Goal: Register for event/course

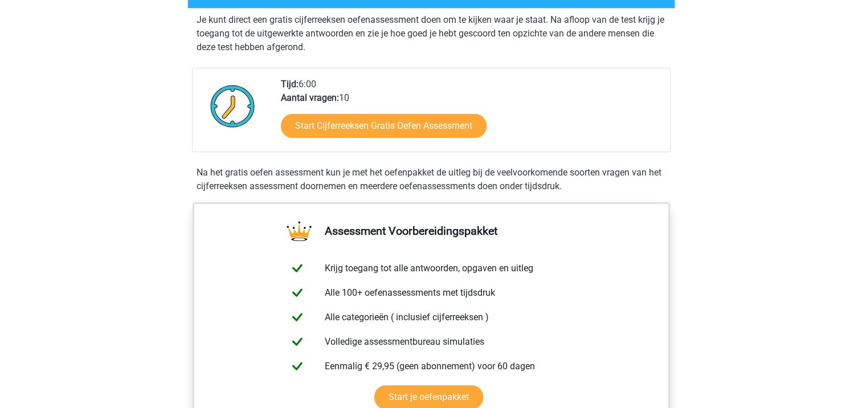
scroll to position [228, 0]
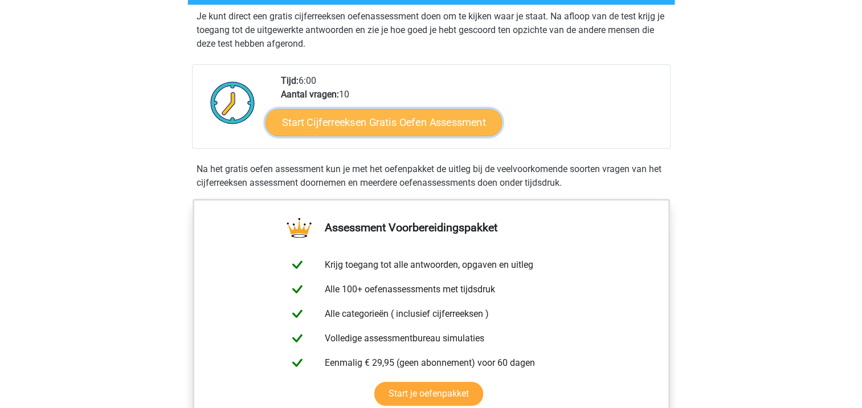
click at [399, 133] on link "Start Cijferreeksen Gratis Oefen Assessment" at bounding box center [383, 121] width 236 height 27
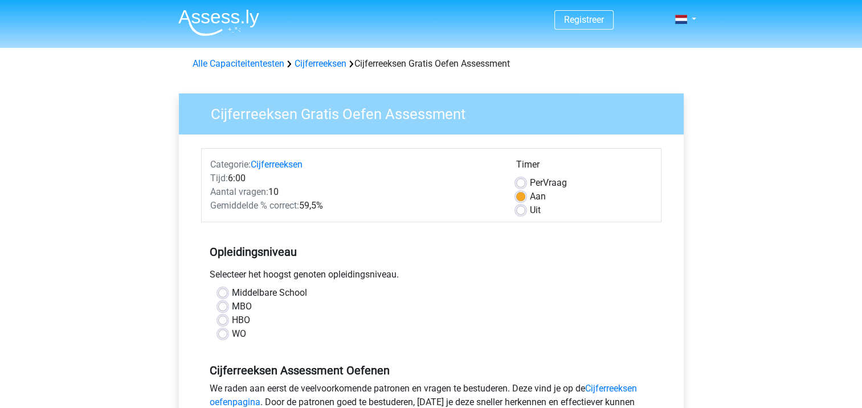
click at [232, 319] on label "HBO" at bounding box center [241, 320] width 18 height 14
click at [223, 319] on input "HBO" at bounding box center [222, 318] width 9 height 11
radio input "true"
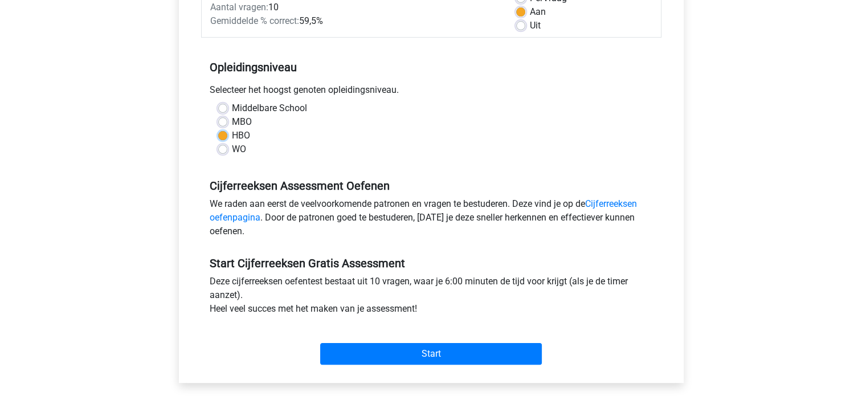
scroll to position [216, 0]
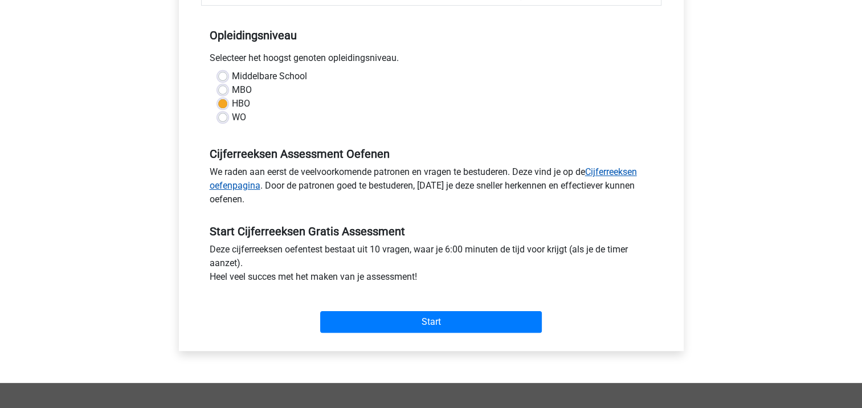
click at [609, 173] on link "Cijferreeksen oefenpagina" at bounding box center [423, 178] width 427 height 24
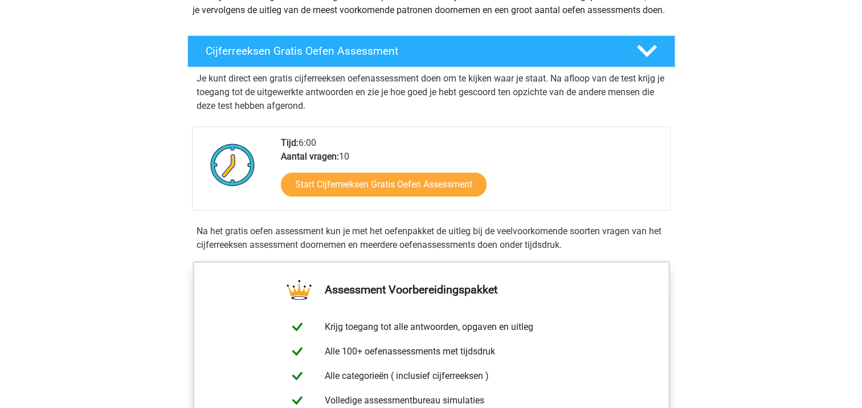
scroll to position [169, 0]
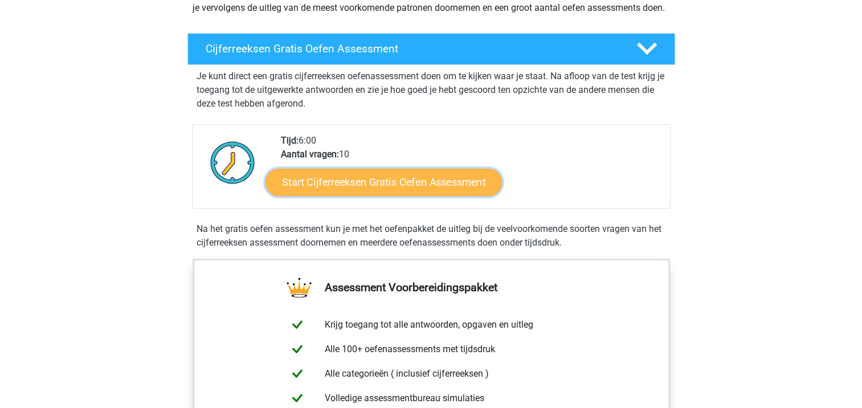
click at [383, 195] on link "Start Cijferreeksen Gratis Oefen Assessment" at bounding box center [383, 181] width 236 height 27
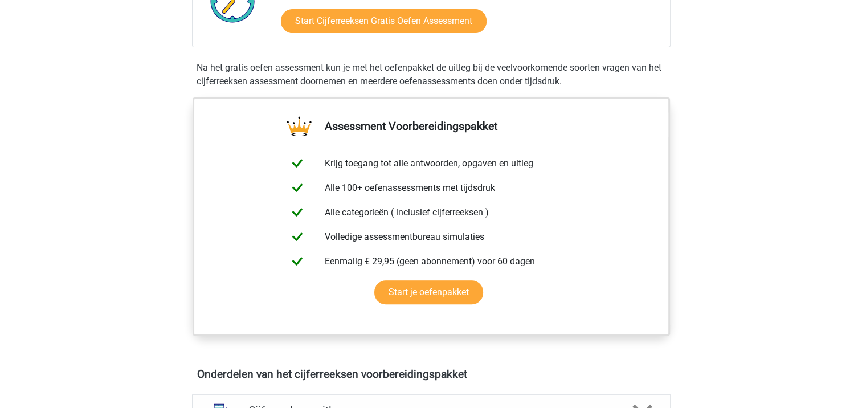
scroll to position [0, 0]
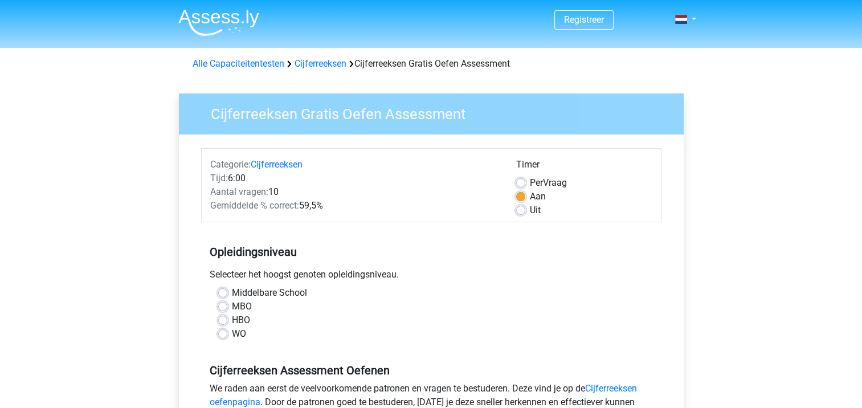
click at [232, 319] on label "HBO" at bounding box center [241, 320] width 18 height 14
click at [225, 319] on input "HBO" at bounding box center [222, 318] width 9 height 11
radio input "true"
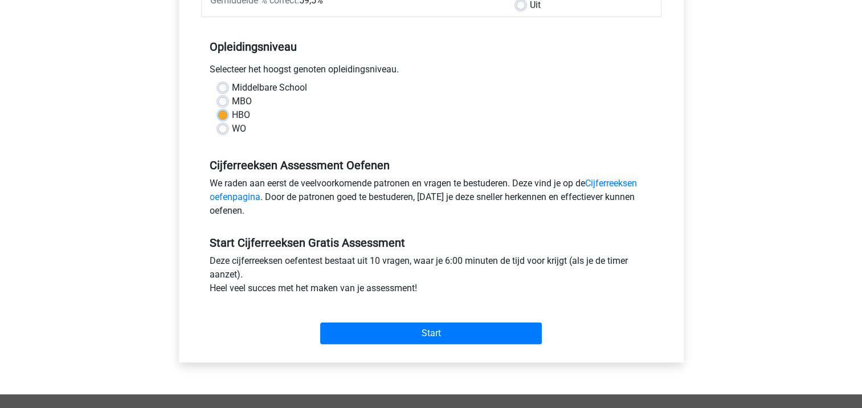
scroll to position [228, 0]
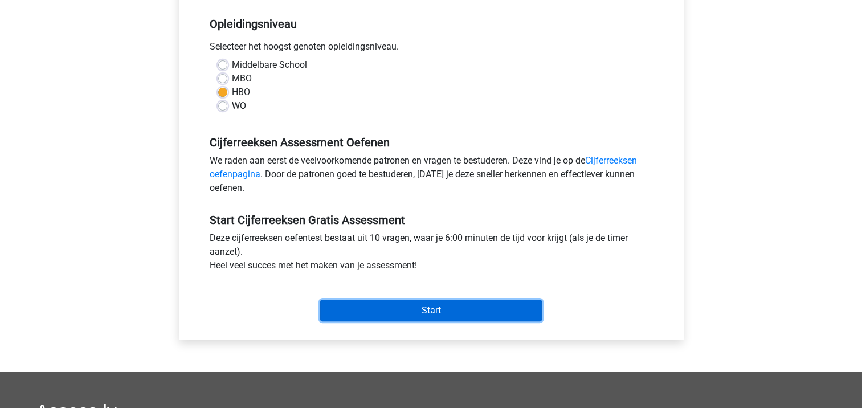
click at [423, 310] on input "Start" at bounding box center [431, 311] width 222 height 22
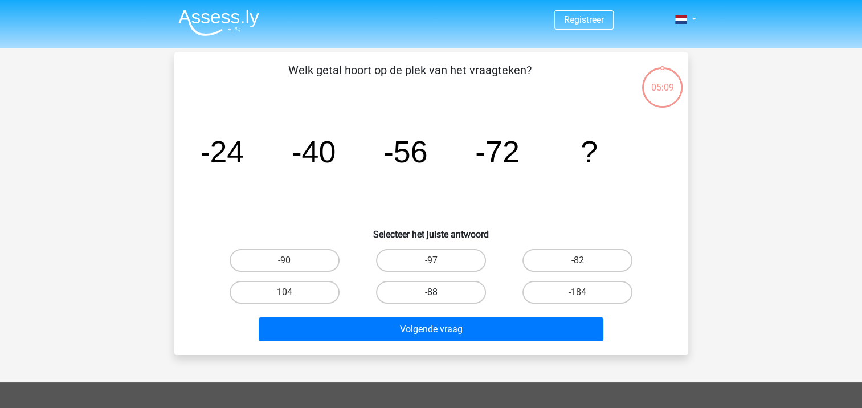
click at [431, 287] on label "-88" at bounding box center [431, 292] width 110 height 23
click at [431, 292] on input "-88" at bounding box center [434, 295] width 7 height 7
radio input "true"
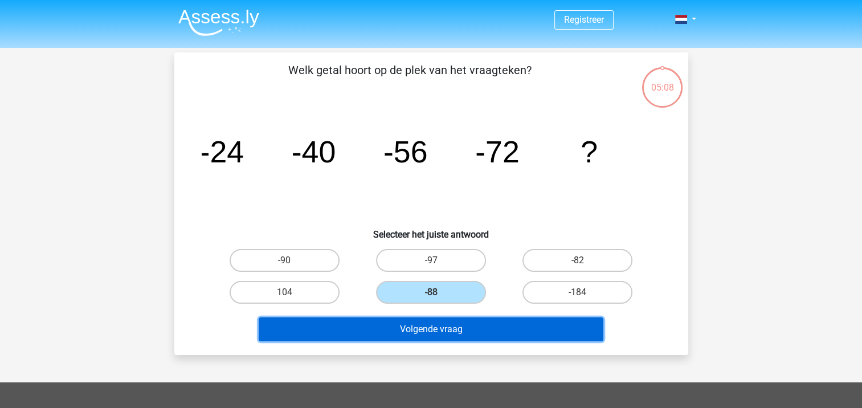
click at [432, 331] on button "Volgende vraag" at bounding box center [431, 329] width 345 height 24
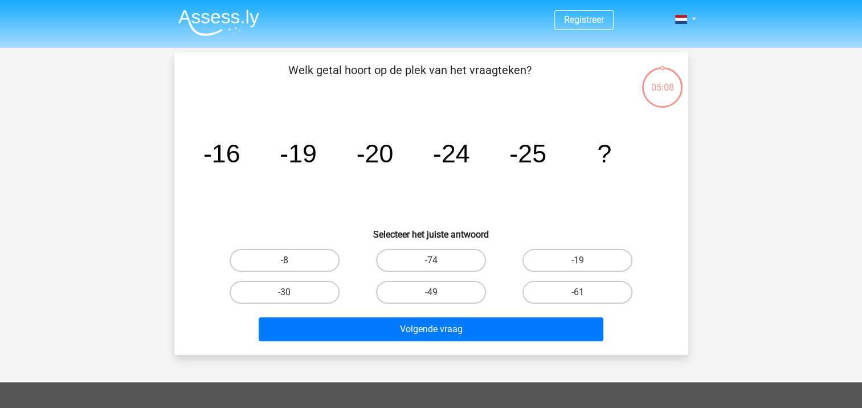
scroll to position [52, 0]
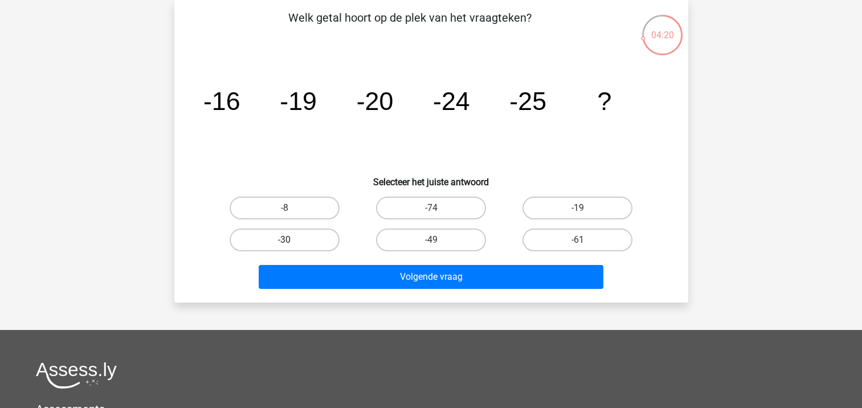
click at [288, 237] on label "-30" at bounding box center [284, 239] width 110 height 23
click at [288, 240] on input "-30" at bounding box center [287, 243] width 7 height 7
radio input "true"
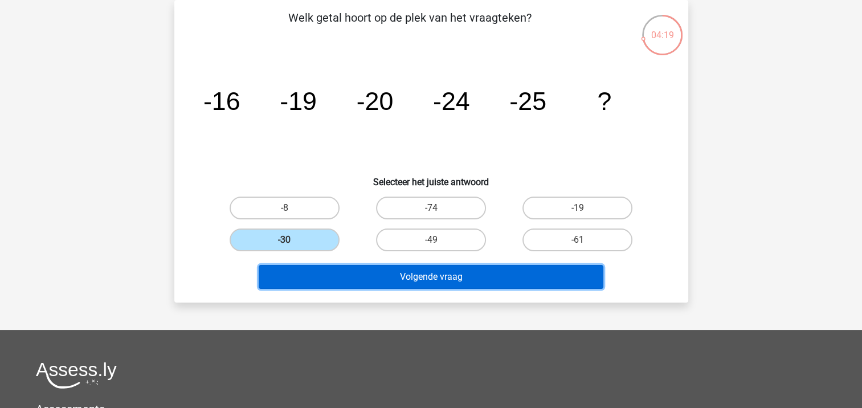
click at [433, 276] on button "Volgende vraag" at bounding box center [431, 277] width 345 height 24
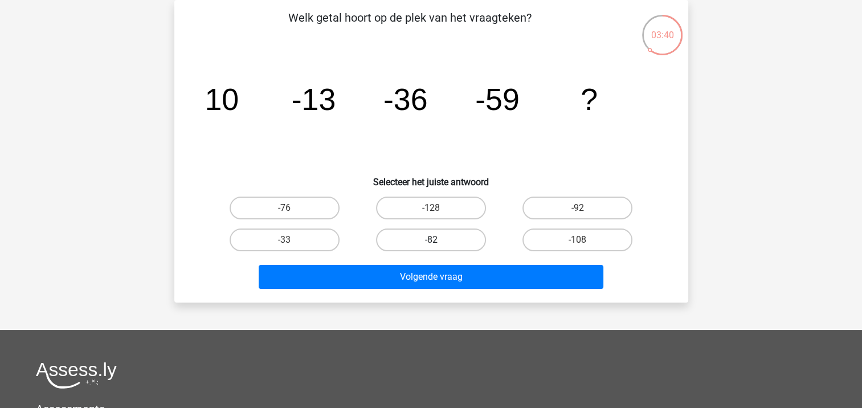
click at [431, 232] on label "-82" at bounding box center [431, 239] width 110 height 23
click at [431, 240] on input "-82" at bounding box center [434, 243] width 7 height 7
radio input "true"
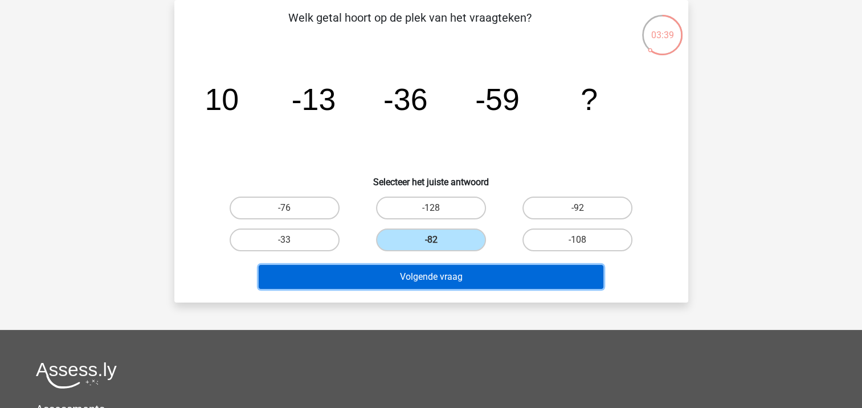
click at [434, 281] on button "Volgende vraag" at bounding box center [431, 277] width 345 height 24
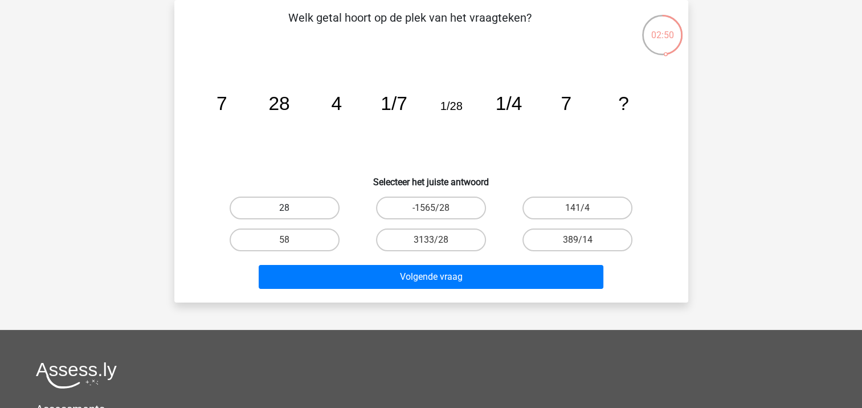
click at [291, 207] on label "28" at bounding box center [284, 207] width 110 height 23
click at [291, 208] on input "28" at bounding box center [287, 211] width 7 height 7
radio input "true"
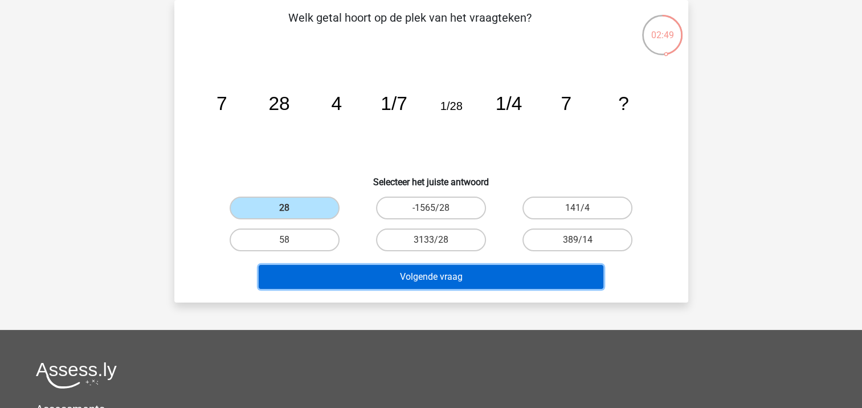
click at [451, 282] on button "Volgende vraag" at bounding box center [431, 277] width 345 height 24
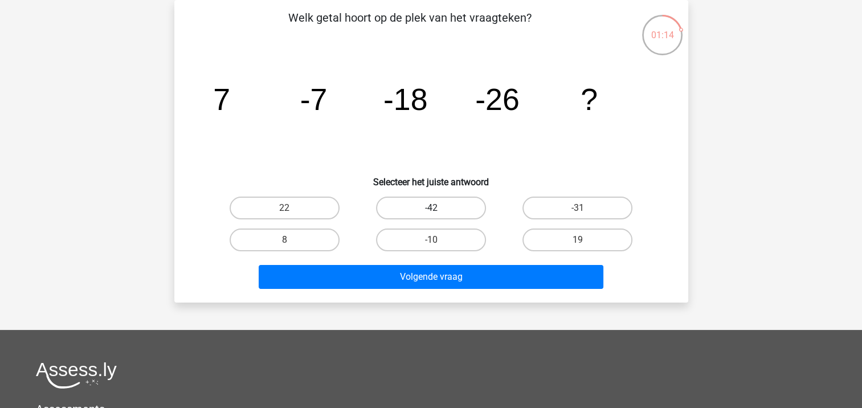
click at [438, 205] on label "-42" at bounding box center [431, 207] width 110 height 23
click at [438, 208] on input "-42" at bounding box center [434, 211] width 7 height 7
radio input "true"
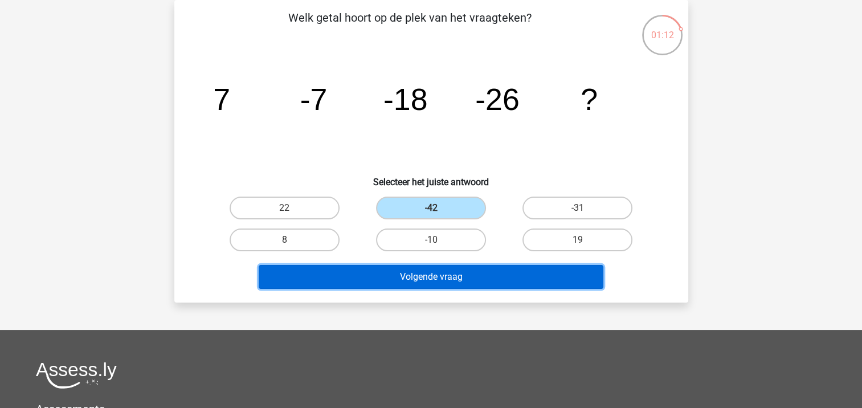
click at [440, 281] on button "Volgende vraag" at bounding box center [431, 277] width 345 height 24
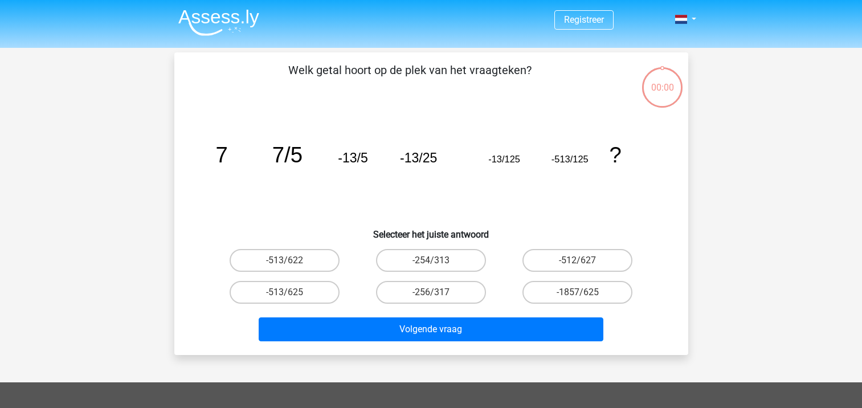
scroll to position [52, 0]
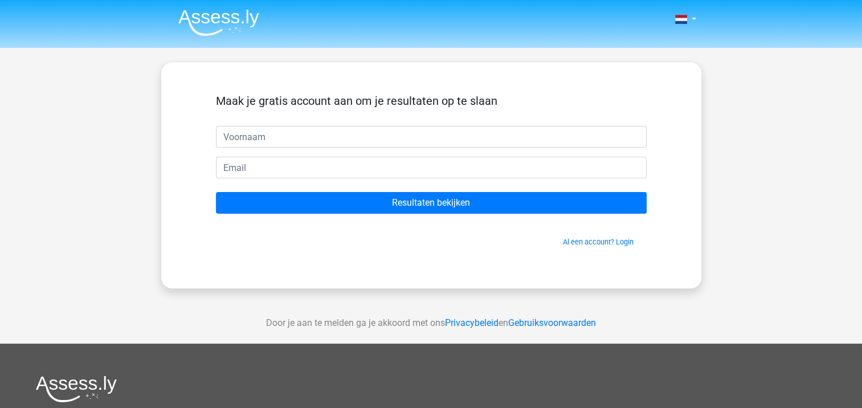
click at [267, 138] on input "text" at bounding box center [431, 137] width 431 height 22
type input "Annet"
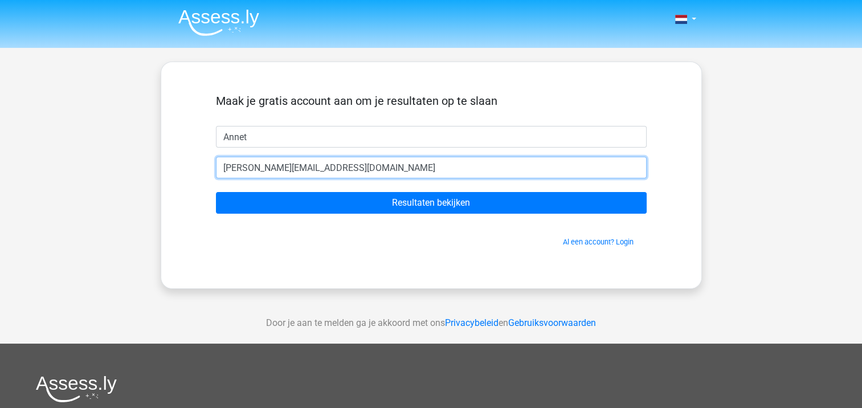
click at [315, 166] on input "a.durinck@unive.nl" at bounding box center [431, 168] width 431 height 22
type input "a"
click at [257, 162] on input "email" at bounding box center [431, 168] width 431 height 22
type input "[EMAIL_ADDRESS][DOMAIN_NAME]"
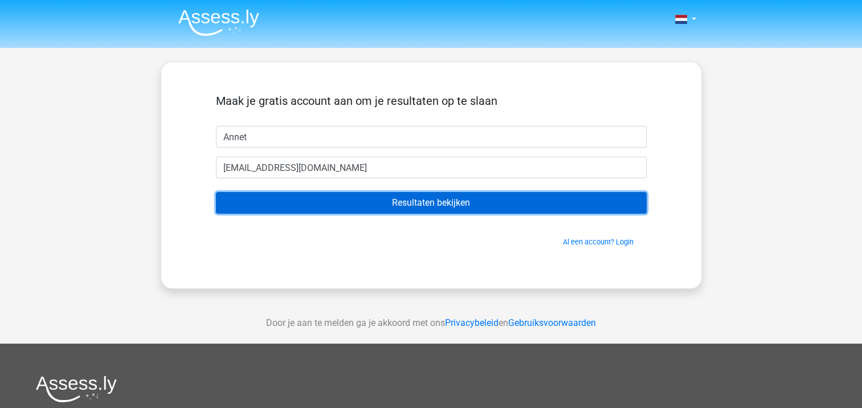
click at [422, 198] on input "Resultaten bekijken" at bounding box center [431, 203] width 431 height 22
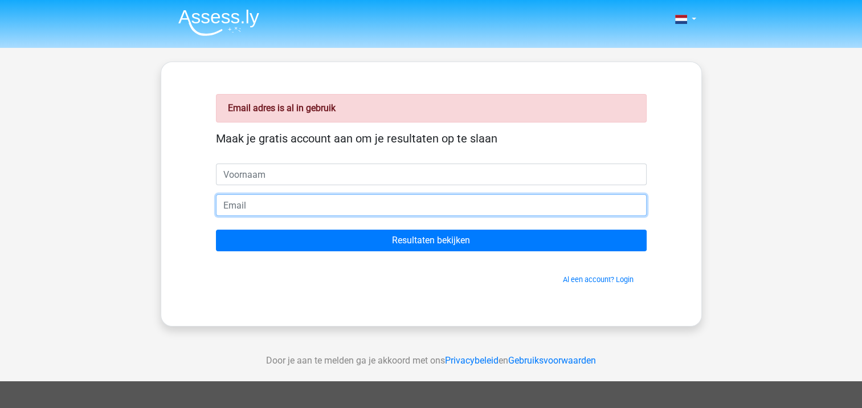
click at [279, 210] on input "email" at bounding box center [431, 205] width 431 height 22
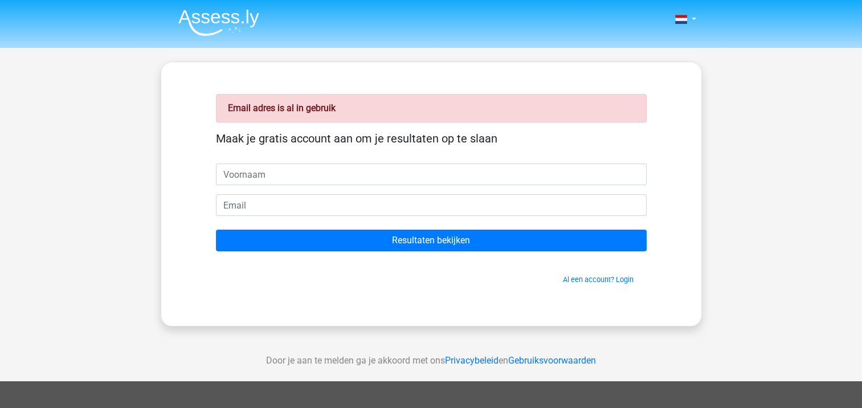
click at [481, 292] on div "Email adres is al in gebruik Maak je gratis account aan om je resultaten op te …" at bounding box center [430, 193] width 485 height 209
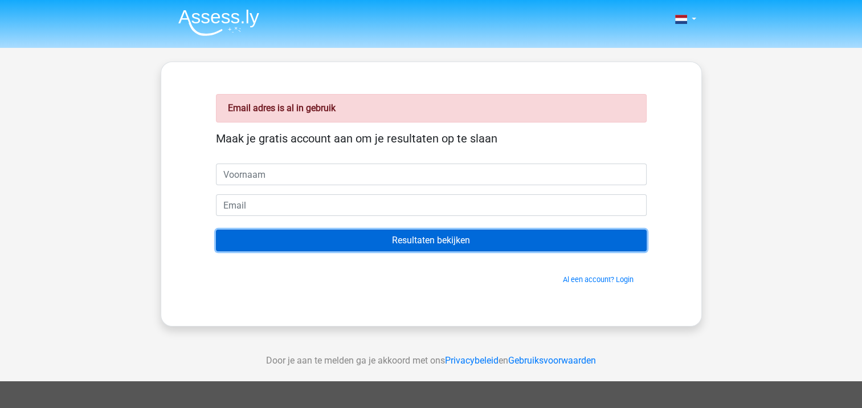
click at [417, 234] on input "Resultaten bekijken" at bounding box center [431, 240] width 431 height 22
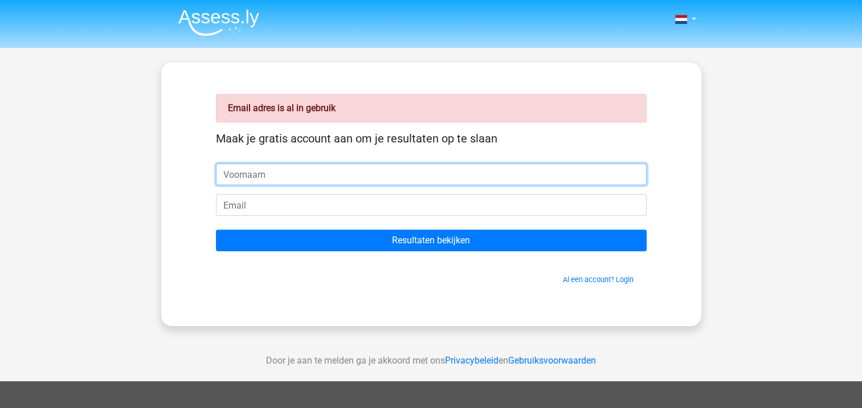
click at [308, 173] on input "text" at bounding box center [431, 174] width 431 height 22
type input "Annet"
type input "[EMAIL_ADDRESS][DOMAIN_NAME]"
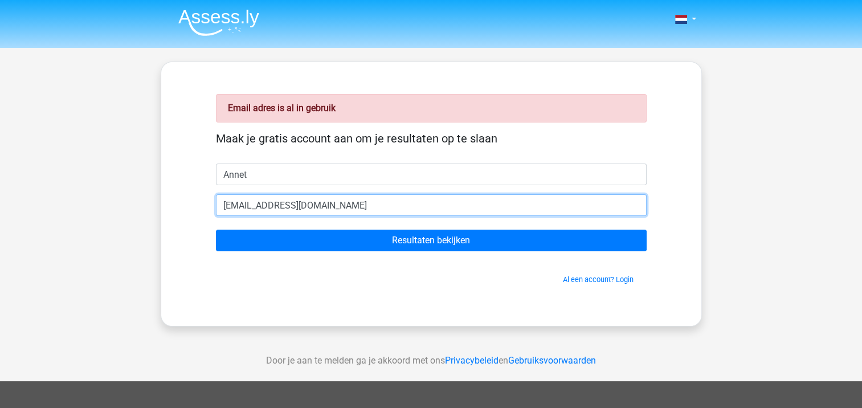
drag, startPoint x: 318, startPoint y: 202, endPoint x: 185, endPoint y: 198, distance: 133.9
click at [185, 198] on div "Email adres is al in gebruik Maak je gratis account aan om je resultaten op te …" at bounding box center [431, 194] width 541 height 265
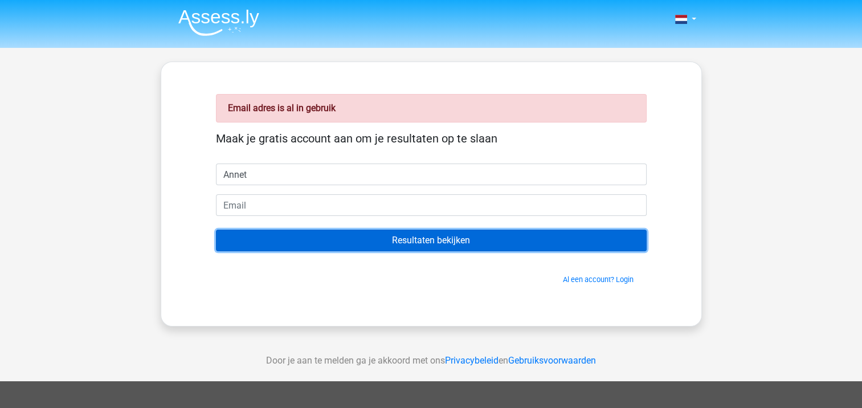
click at [415, 239] on input "Resultaten bekijken" at bounding box center [431, 240] width 431 height 22
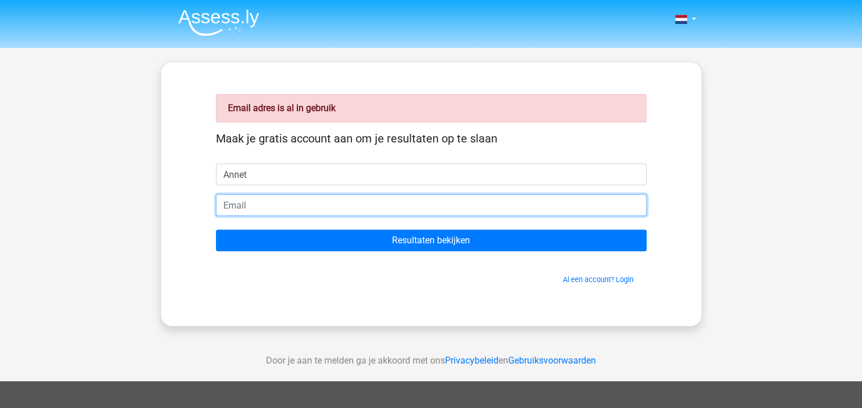
click at [244, 207] on input "email" at bounding box center [431, 205] width 431 height 22
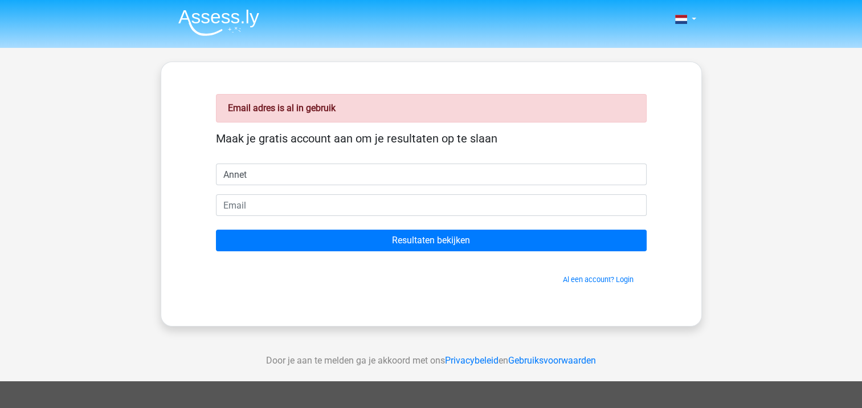
click at [456, 286] on div "Email adres is al in gebruik Maak je gratis account aan om je resultaten op te …" at bounding box center [430, 193] width 485 height 209
click at [604, 278] on link "Al een account? Login" at bounding box center [598, 279] width 71 height 9
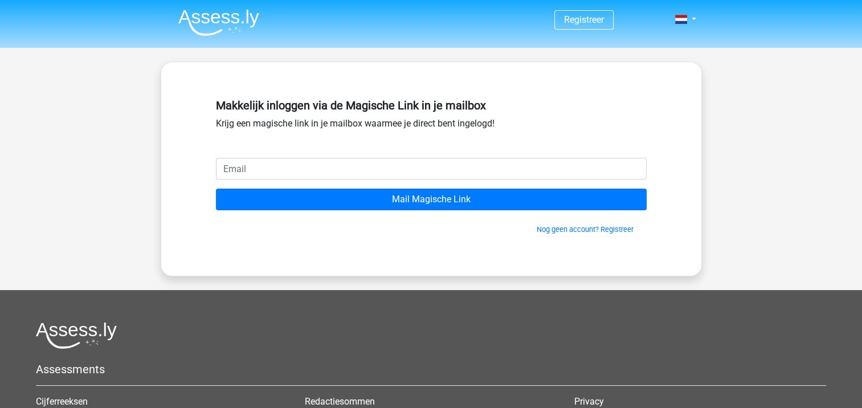
click at [268, 167] on input "email" at bounding box center [431, 169] width 431 height 22
type input "[EMAIL_ADDRESS][DOMAIN_NAME]"
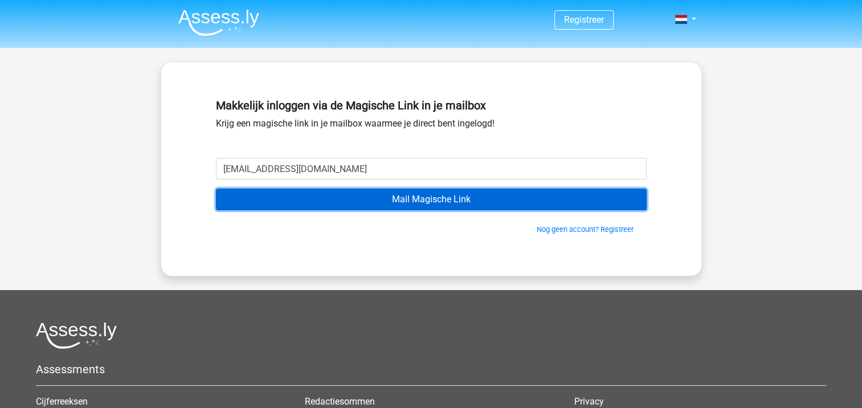
click at [409, 196] on input "Mail Magische Link" at bounding box center [431, 199] width 431 height 22
